Goal: Task Accomplishment & Management: Manage account settings

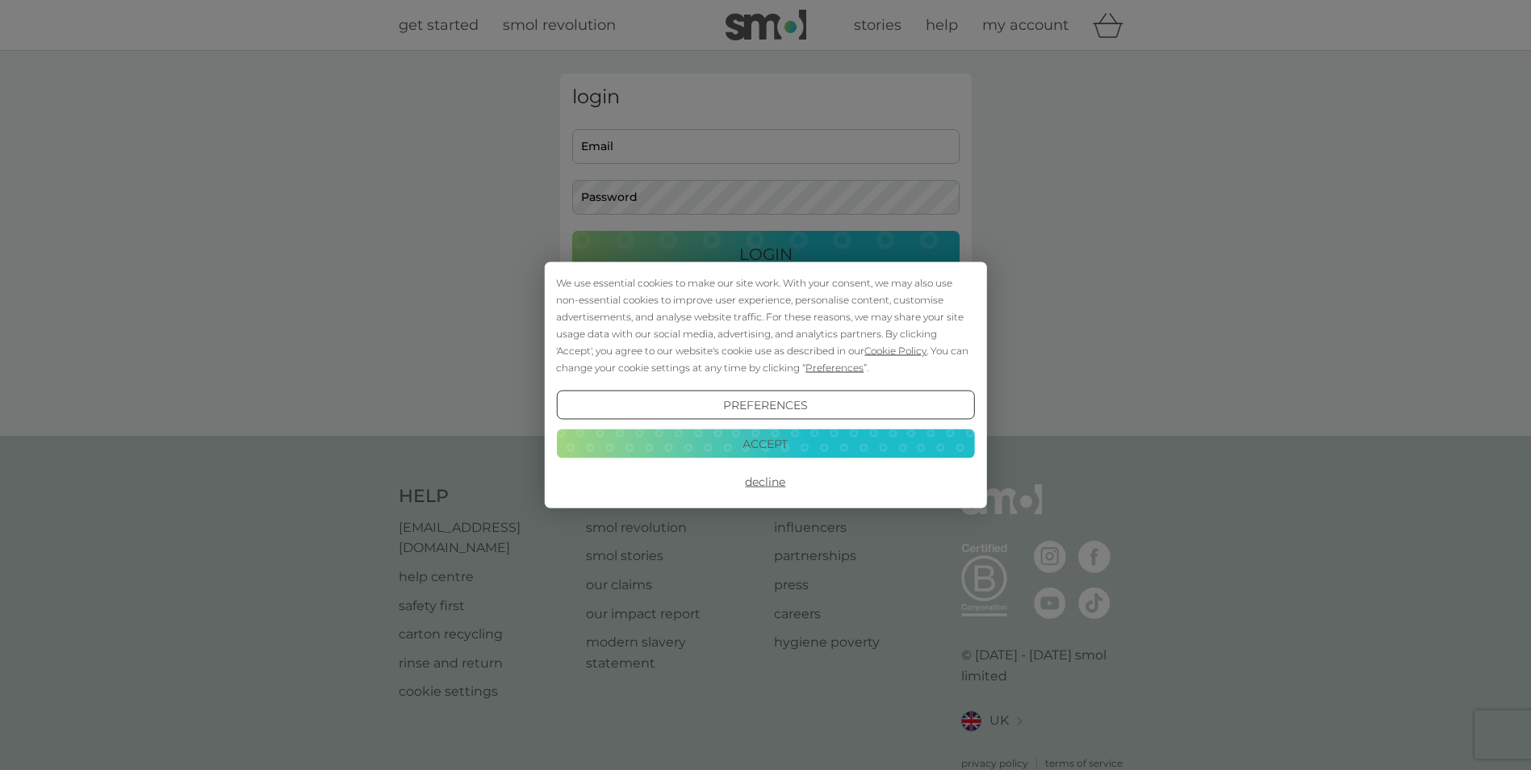
type input "[EMAIL_ADDRESS][DOMAIN_NAME]"
click at [891, 440] on button "Accept" at bounding box center [765, 442] width 418 height 29
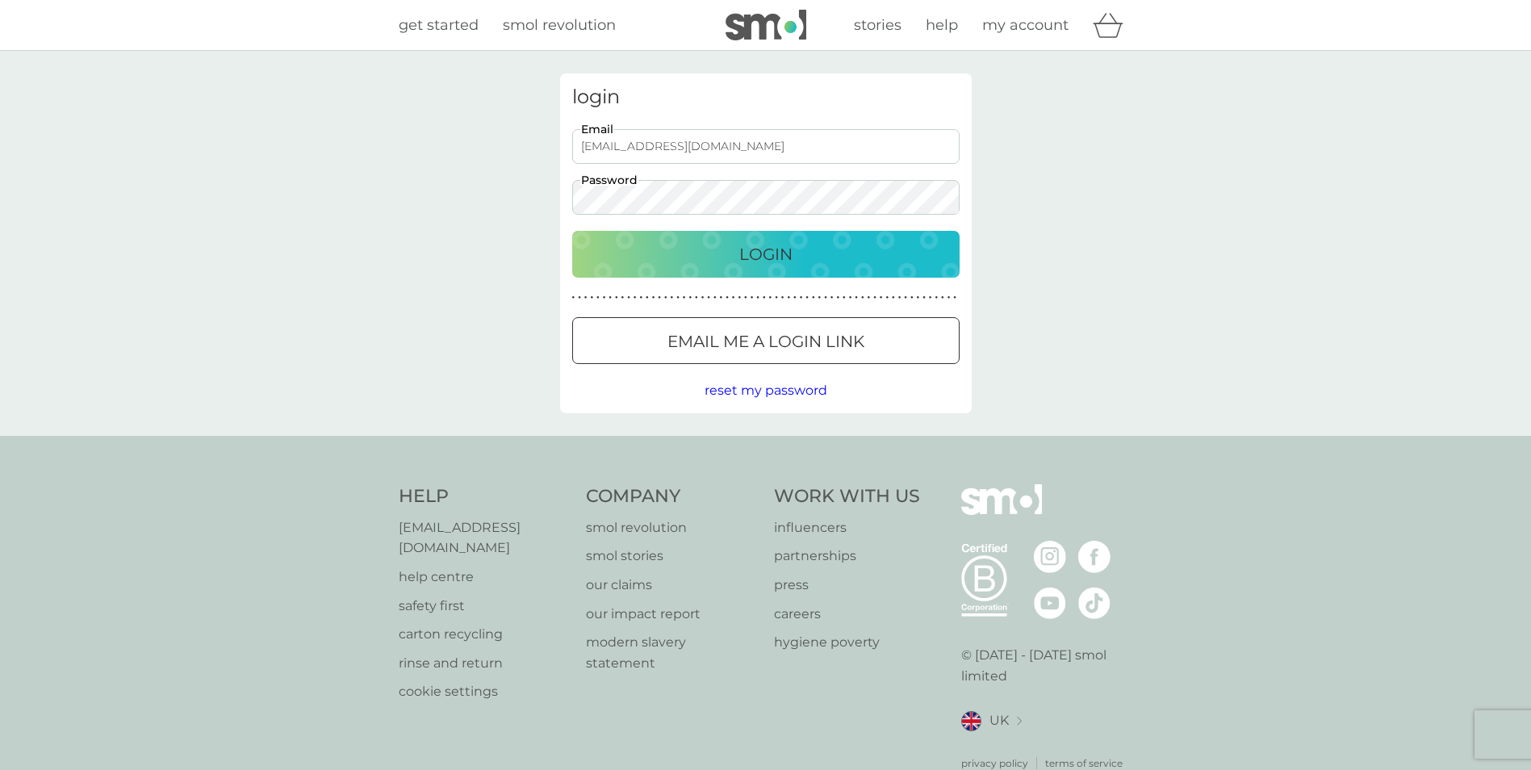
click at [810, 266] on div "Login" at bounding box center [765, 254] width 355 height 26
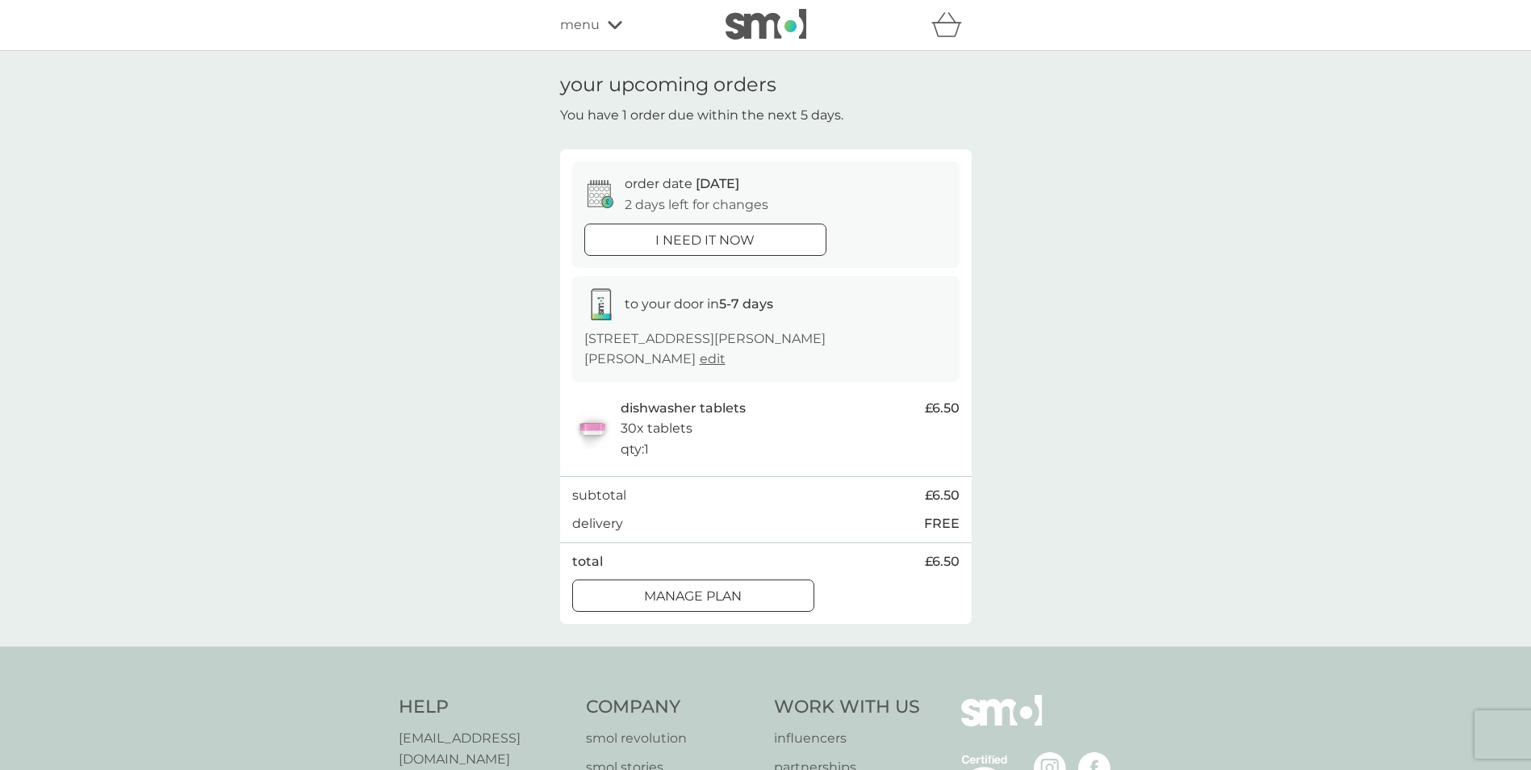
click at [704, 588] on div at bounding box center [693, 596] width 58 height 17
